Goal: Communication & Community: Answer question/provide support

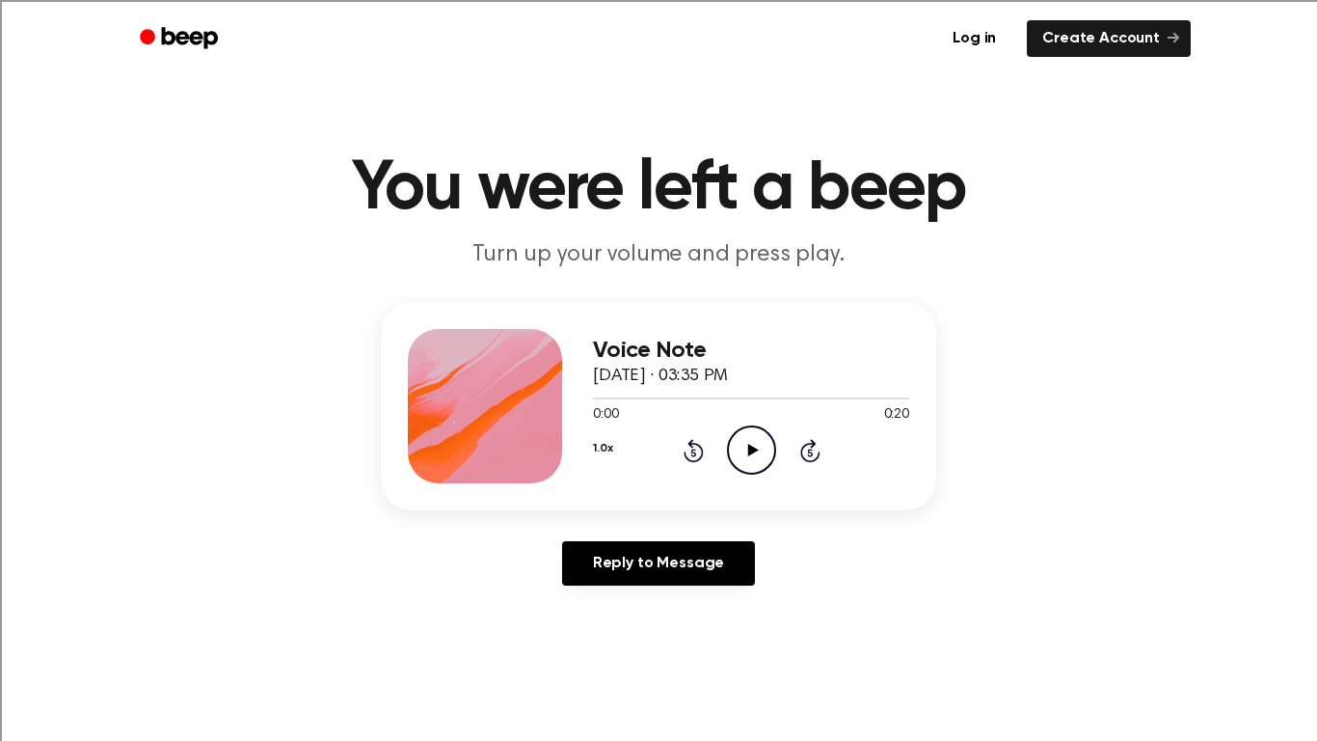
click at [757, 456] on icon "Play Audio" at bounding box center [751, 449] width 49 height 49
click at [764, 436] on icon "Play Audio" at bounding box center [751, 449] width 49 height 49
click at [763, 435] on icon "Pause Audio" at bounding box center [751, 449] width 49 height 49
click at [756, 457] on icon "Play Audio" at bounding box center [751, 449] width 49 height 49
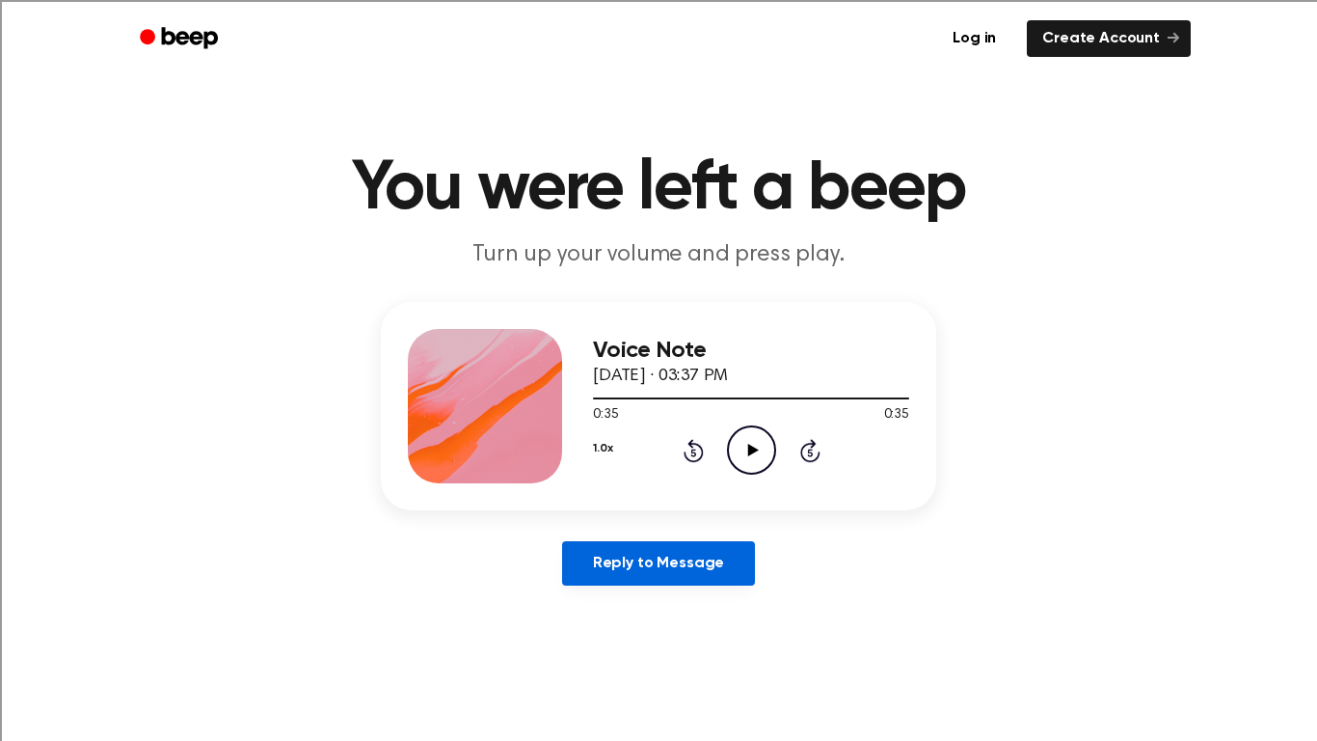
click at [660, 574] on link "Reply to Message" at bounding box center [658, 563] width 193 height 44
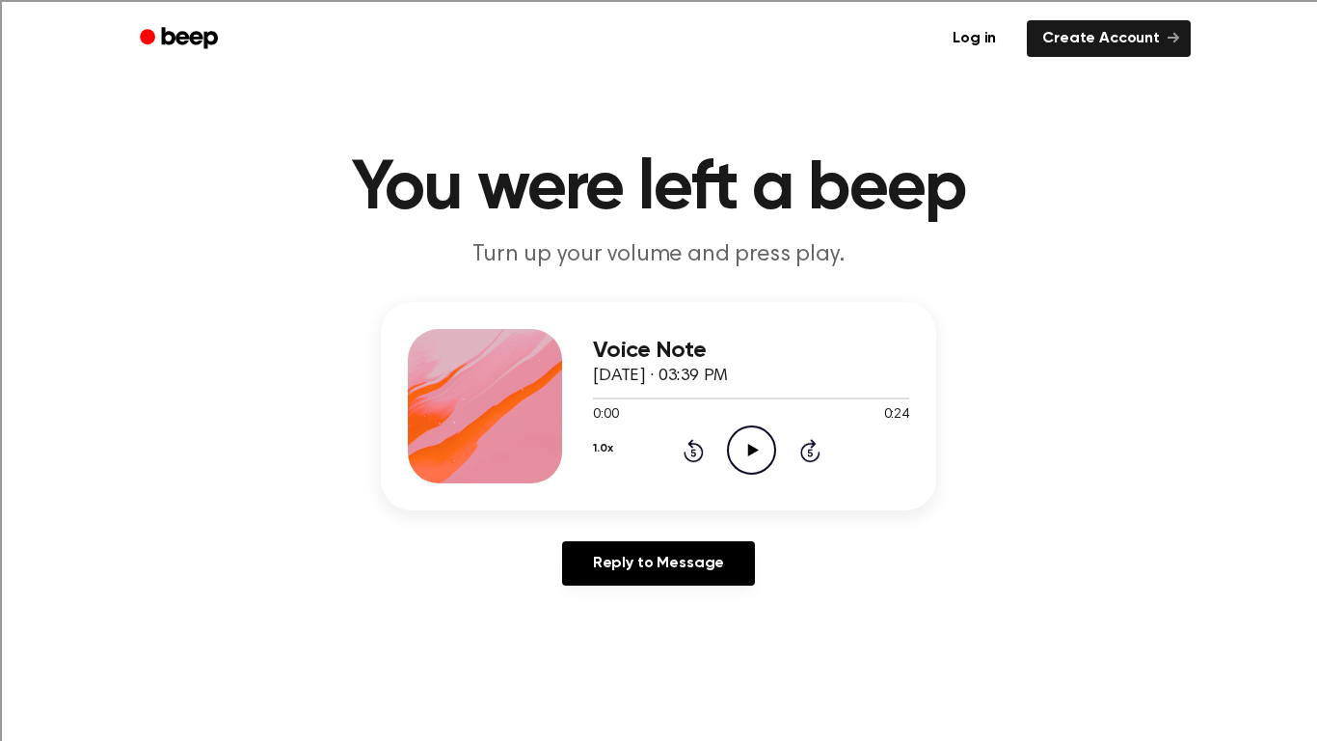
click at [758, 441] on icon "Play Audio" at bounding box center [751, 449] width 49 height 49
click at [999, 235] on header "You were left a beep Turn up your volume and press play." at bounding box center [658, 212] width 1271 height 117
click at [752, 444] on icon "Play Audio" at bounding box center [751, 449] width 49 height 49
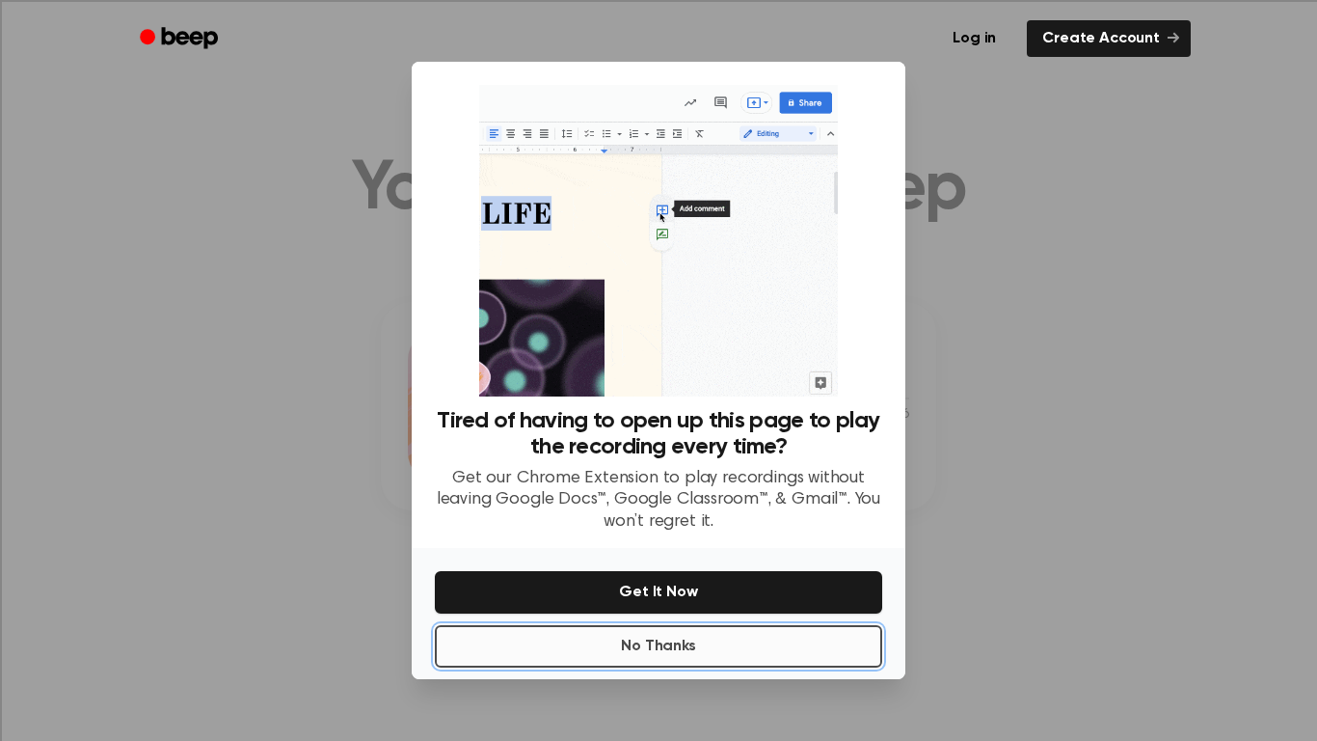
click at [776, 638] on button "No Thanks" at bounding box center [658, 646] width 447 height 42
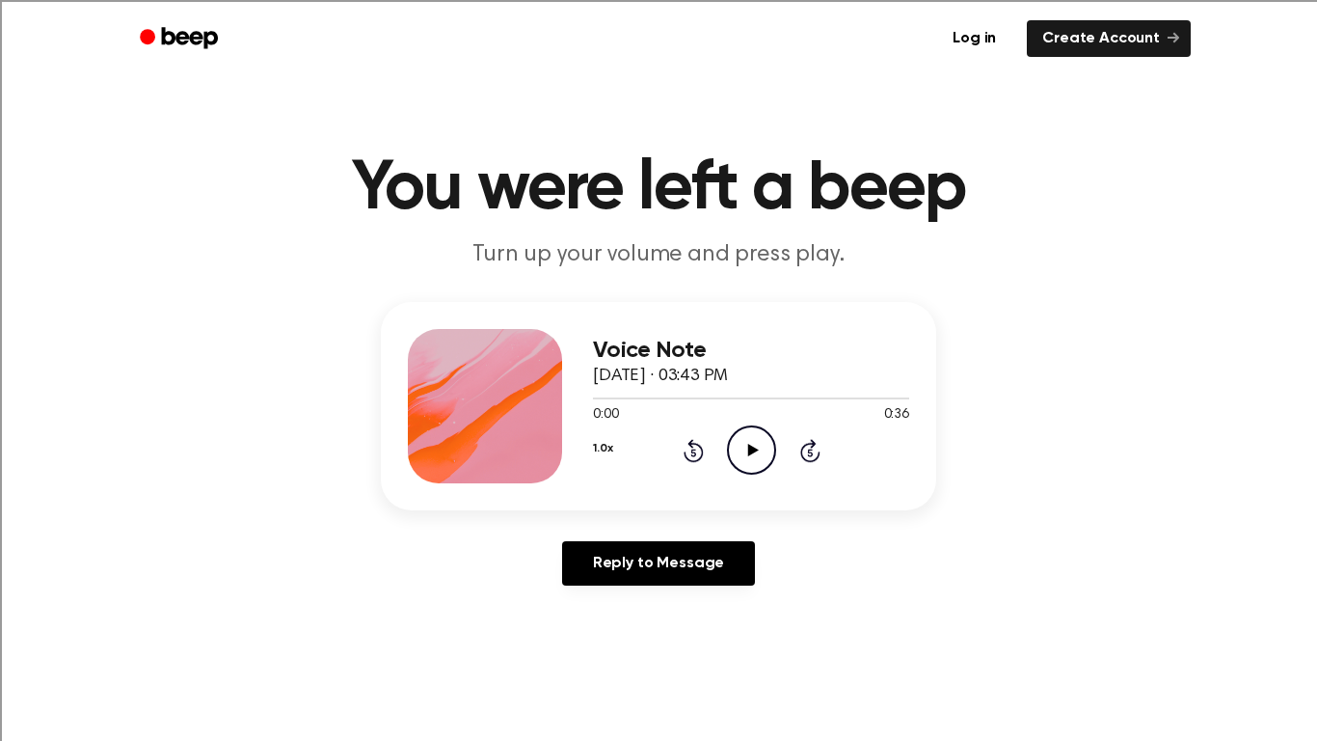
click at [747, 458] on icon "Play Audio" at bounding box center [751, 449] width 49 height 49
click at [753, 431] on icon "Play Audio" at bounding box center [751, 449] width 49 height 49
click at [749, 463] on icon "Play Audio" at bounding box center [751, 449] width 49 height 49
